Goal: Task Accomplishment & Management: Use online tool/utility

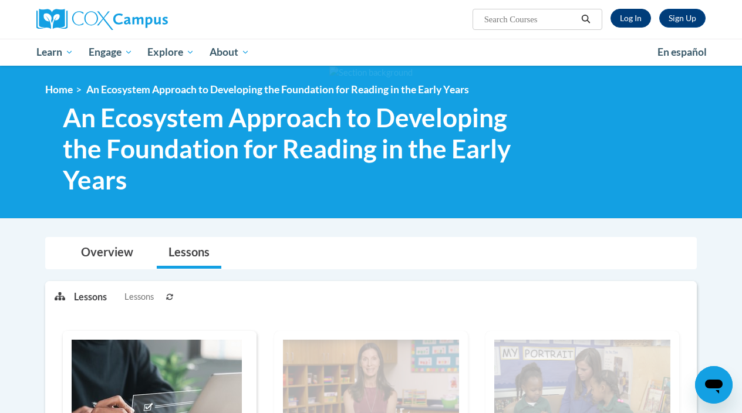
click at [636, 25] on link "Log In" at bounding box center [631, 18] width 41 height 19
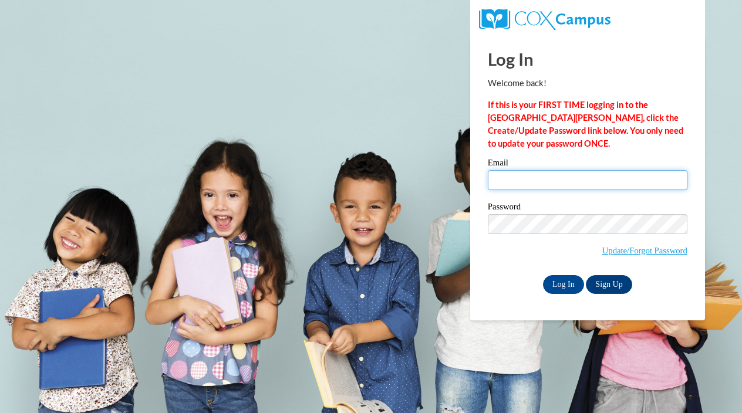
click at [516, 180] on input "Email" at bounding box center [588, 180] width 200 height 20
type input "brittneywilson@alcornschools.org"
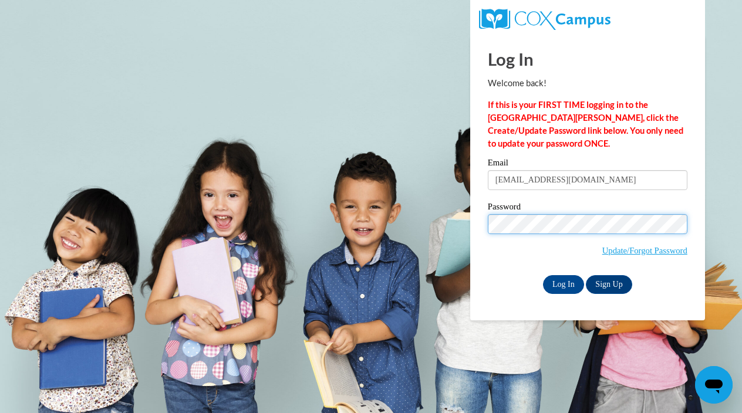
click at [563, 282] on input "Log In" at bounding box center [563, 284] width 41 height 19
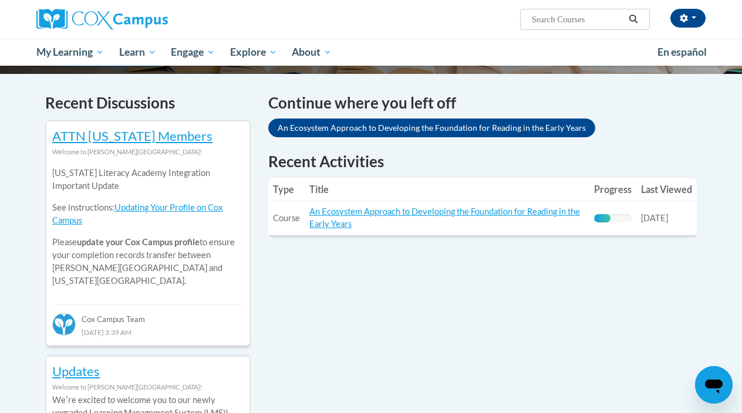
scroll to position [340, 0]
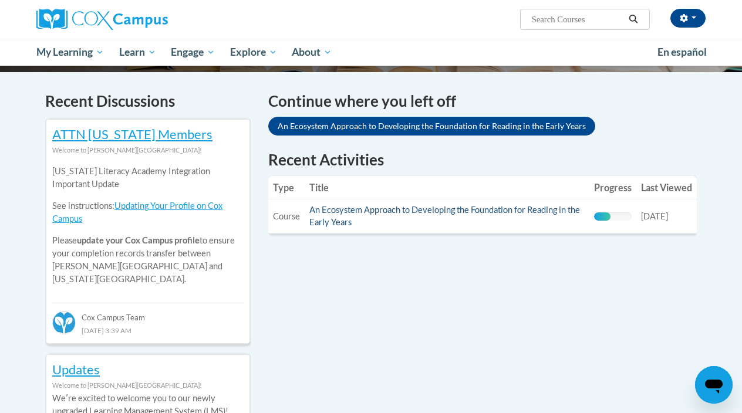
click at [367, 213] on link "An Ecosystem Approach to Developing the Foundation for Reading in the Early Yea…" at bounding box center [444, 216] width 271 height 22
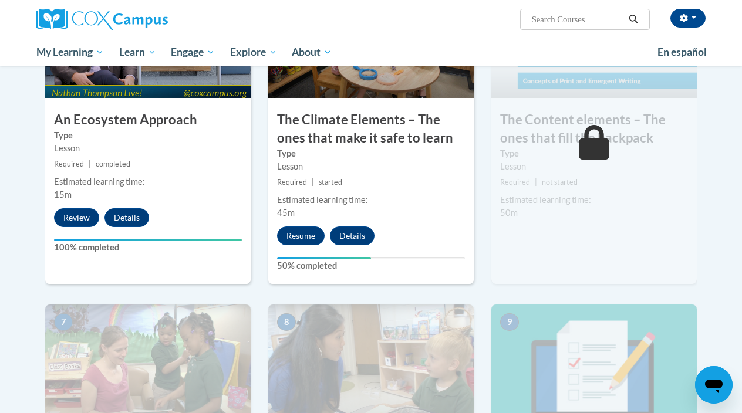
scroll to position [709, 0]
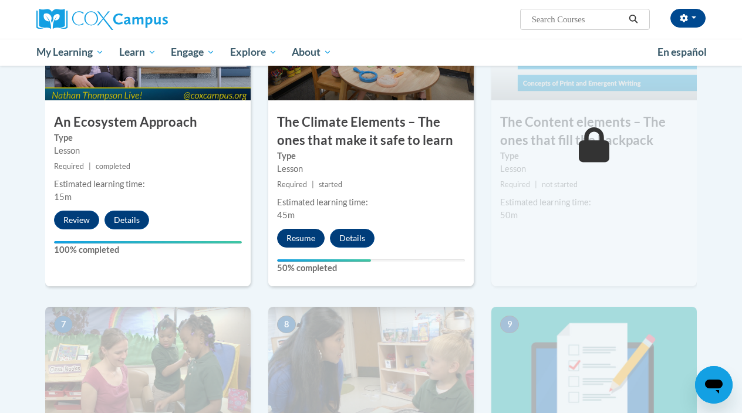
click at [303, 233] on button "Resume" at bounding box center [301, 238] width 48 height 19
